Goal: Find specific page/section: Find specific page/section

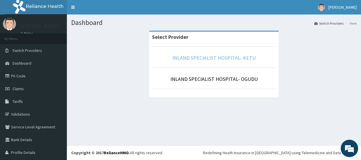
click at [221, 58] on link "INLAND SPECIALIST HOSPITAL- KETU" at bounding box center [213, 58] width 83 height 7
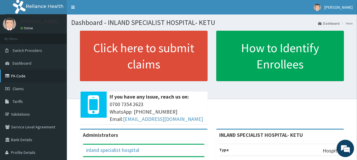
click at [14, 78] on link "PA Code" at bounding box center [33, 76] width 67 height 13
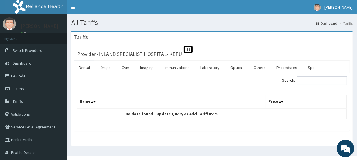
click at [106, 66] on link "Drugs" at bounding box center [105, 68] width 19 height 12
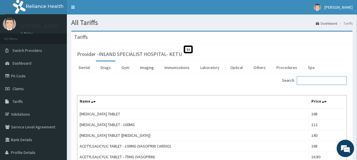
click at [319, 81] on input "Search:" at bounding box center [322, 80] width 50 height 9
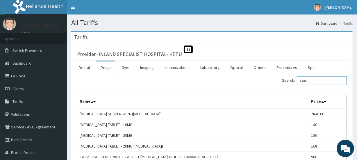
type input "Calciu"
